Goal: Task Accomplishment & Management: Manage account settings

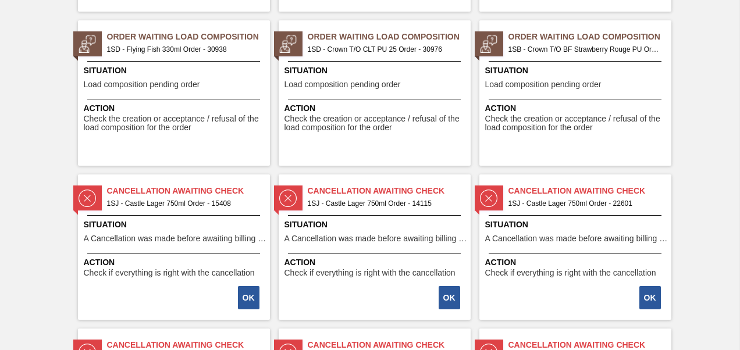
scroll to position [989, 0]
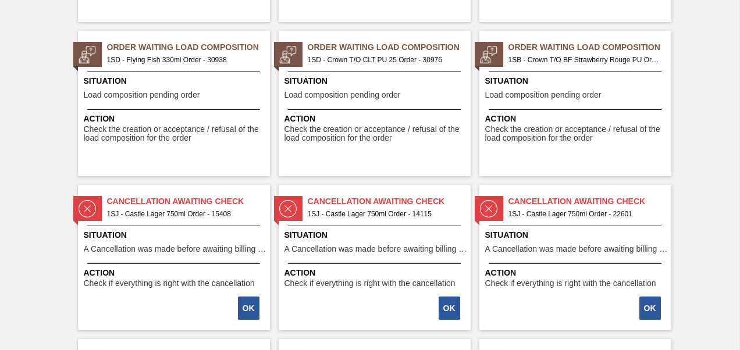
click at [624, 54] on span "1SB - Crown T/O BF Strawberry Rouge PU Order - 31085" at bounding box center [586, 60] width 154 height 13
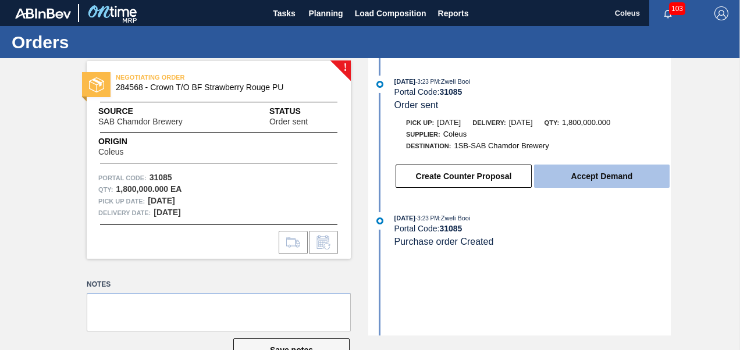
click at [578, 175] on button "Accept Demand" at bounding box center [602, 176] width 136 height 23
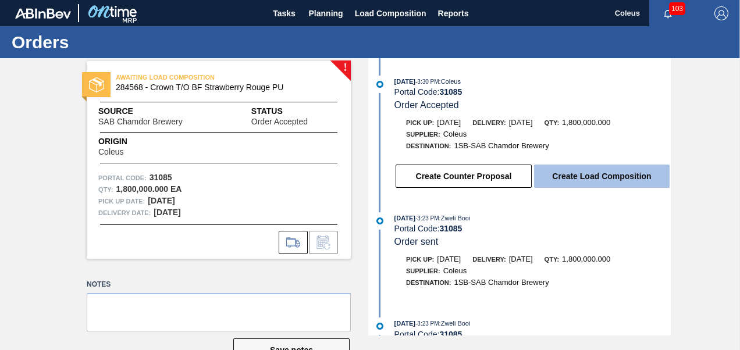
click at [614, 182] on button "Create Load Composition" at bounding box center [602, 176] width 136 height 23
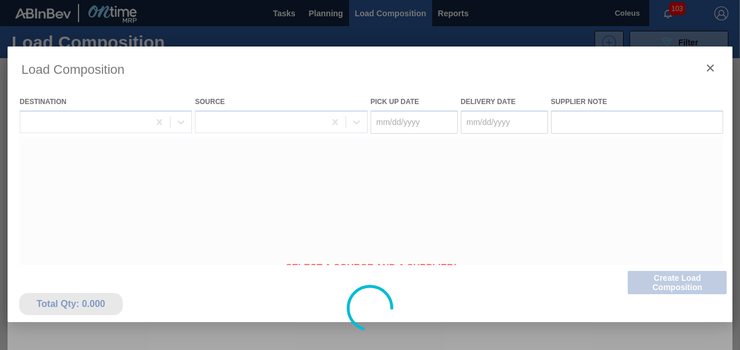
type Date "[DATE]"
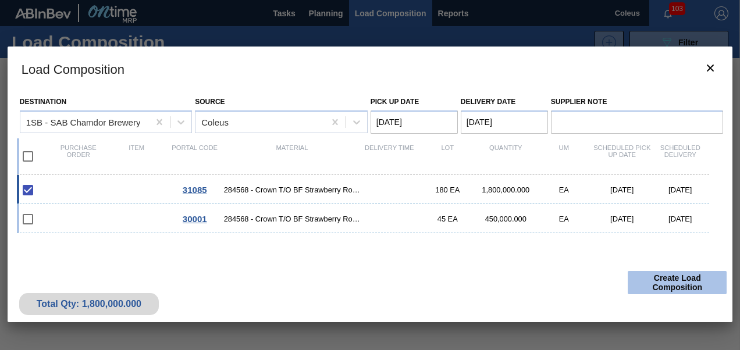
click at [679, 285] on button "Create Load Composition" at bounding box center [677, 282] width 99 height 23
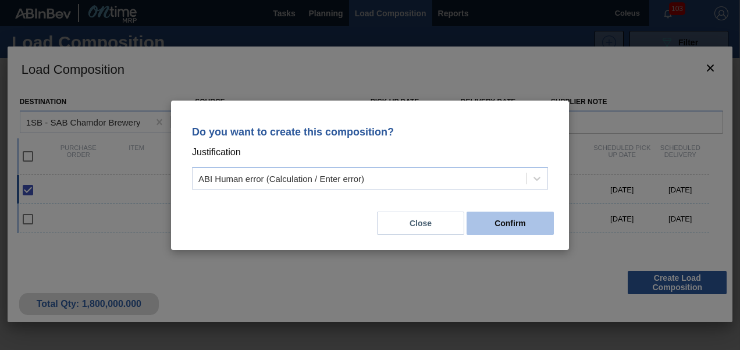
click at [491, 230] on button "Confirm" at bounding box center [510, 223] width 87 height 23
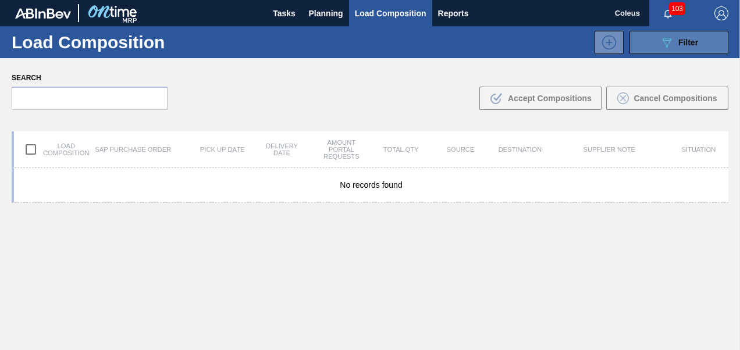
click at [666, 45] on icon at bounding box center [667, 43] width 9 height 10
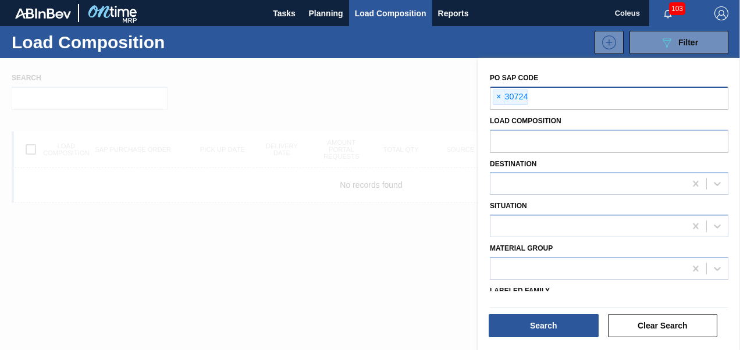
click at [583, 101] on input "text" at bounding box center [647, 98] width 239 height 22
click at [499, 94] on span "×" at bounding box center [498, 97] width 11 height 14
click at [510, 100] on input "text" at bounding box center [609, 98] width 239 height 22
type input "31085"
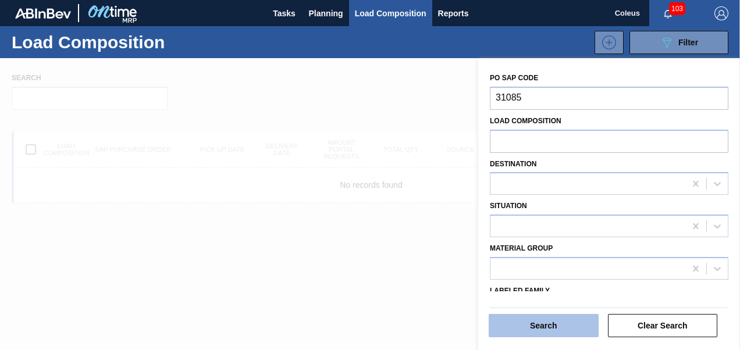
click at [543, 332] on button "Search" at bounding box center [544, 325] width 110 height 23
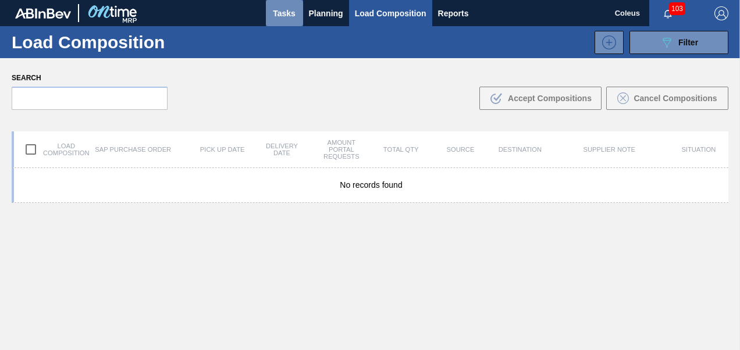
click at [298, 19] on button "Tasks" at bounding box center [284, 13] width 37 height 26
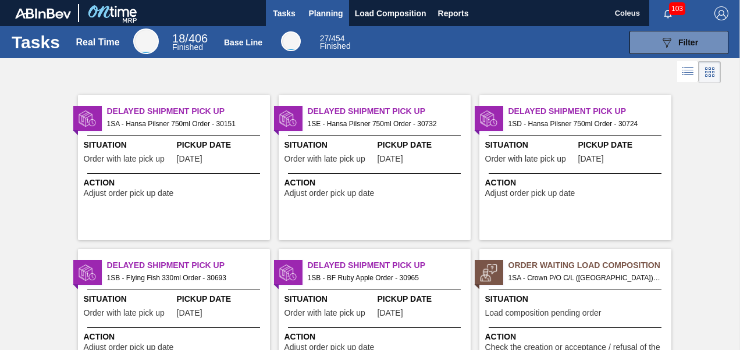
click at [315, 16] on span "Planning" at bounding box center [326, 13] width 34 height 14
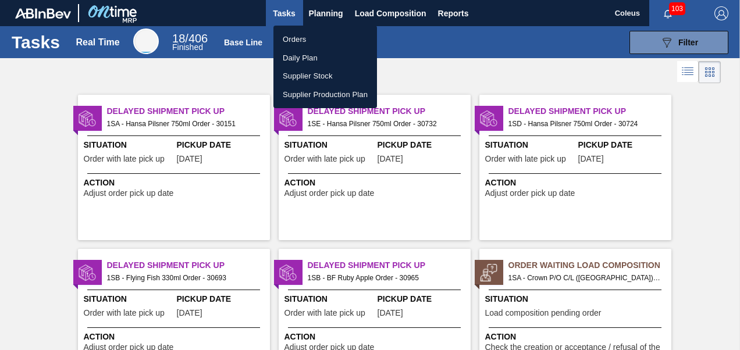
click at [310, 36] on li "Orders" at bounding box center [325, 39] width 104 height 19
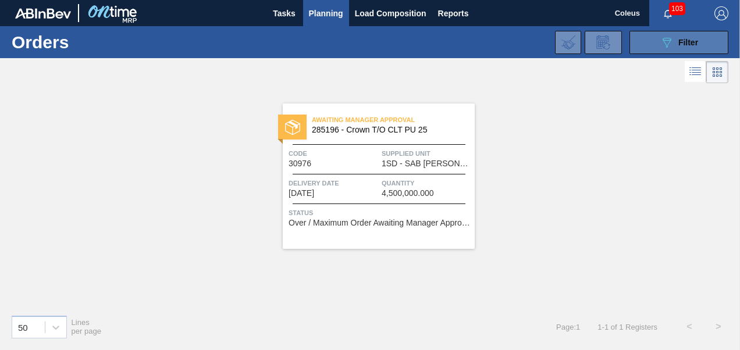
click at [662, 41] on icon "089F7B8B-B2A5-4AFE-B5C0-19BA573D28AC" at bounding box center [667, 42] width 14 height 14
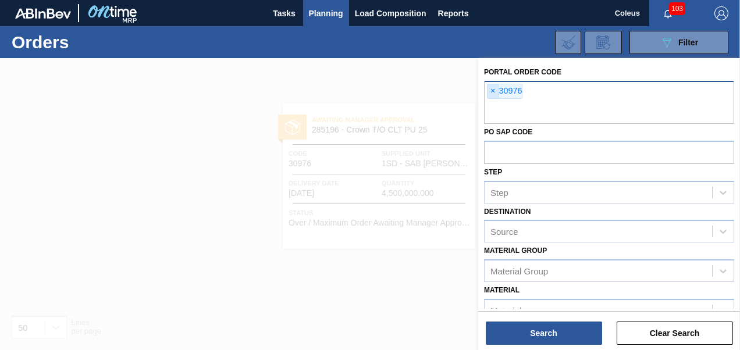
click at [494, 94] on span "×" at bounding box center [493, 91] width 11 height 14
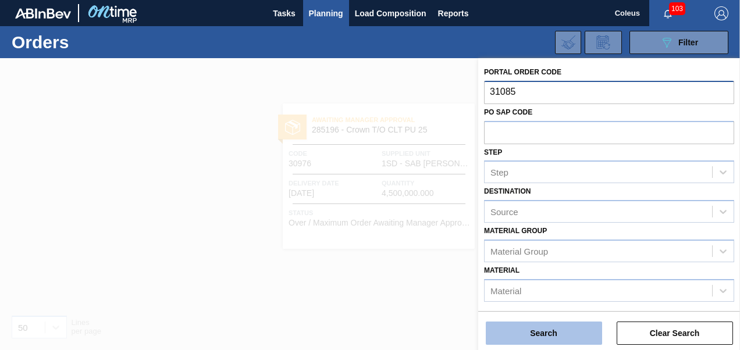
type input "31085"
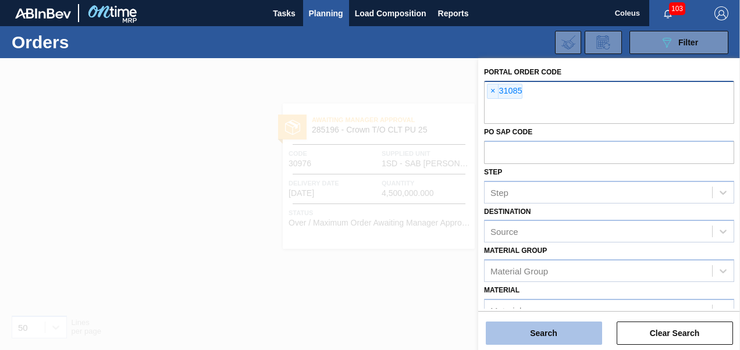
click at [540, 337] on button "Search" at bounding box center [544, 333] width 116 height 23
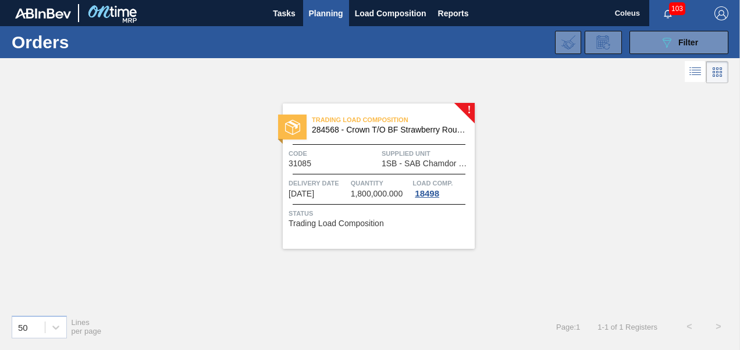
click at [414, 129] on span "284568 - Crown T/O BF Strawberry Rouge PU" at bounding box center [389, 130] width 154 height 9
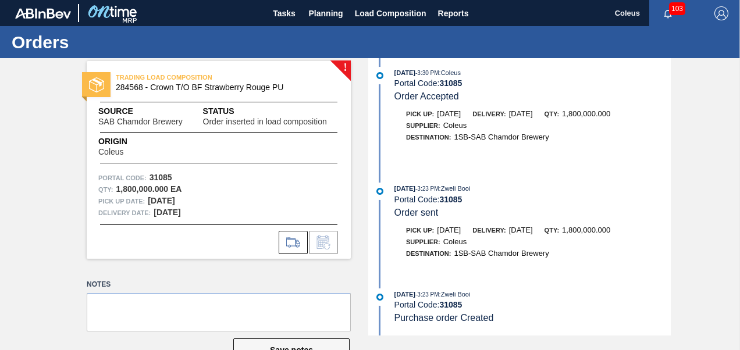
scroll to position [34, 0]
